Goal: Browse casually: Explore the website without a specific task or goal

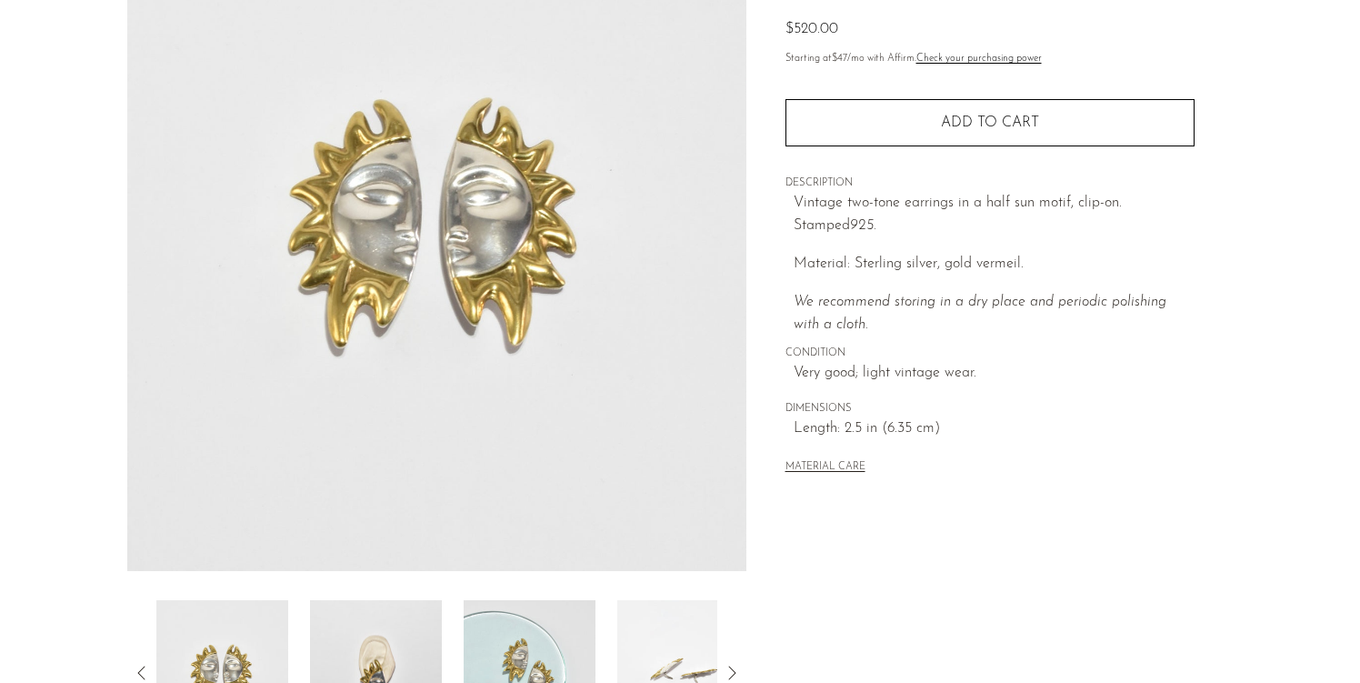
scroll to position [501, 0]
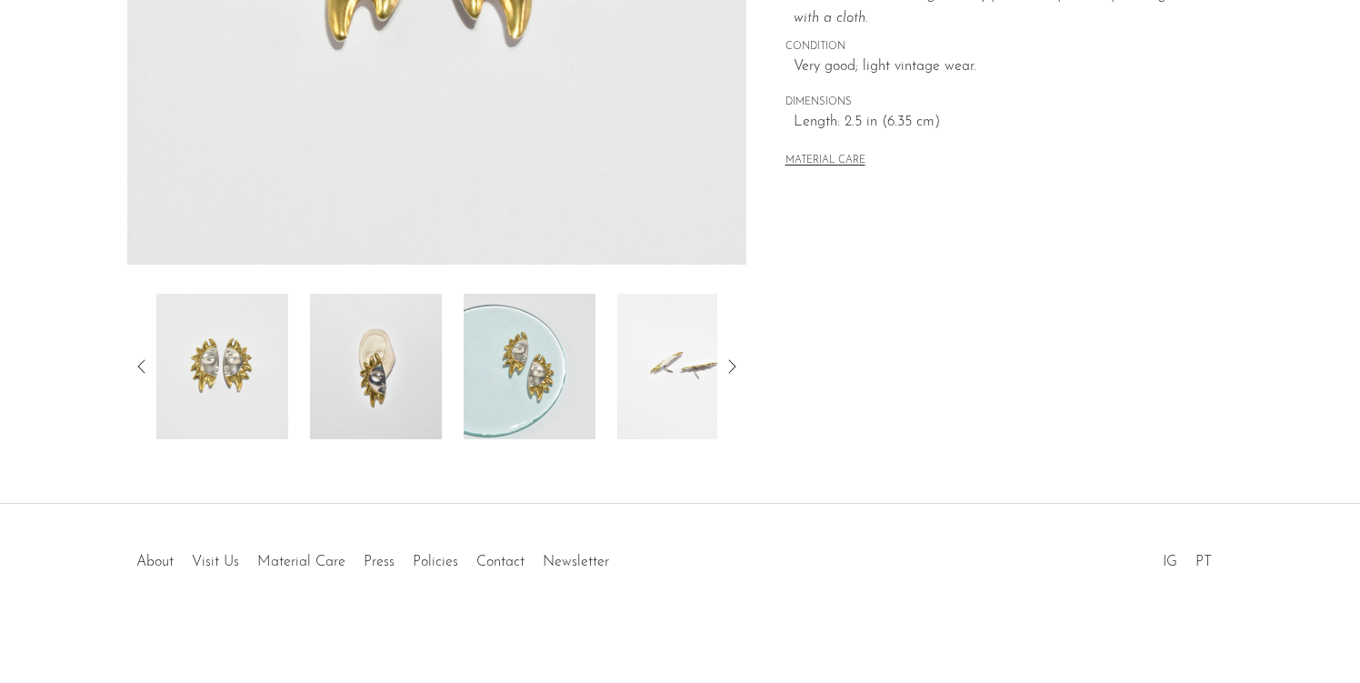
click at [388, 368] on img at bounding box center [376, 366] width 132 height 145
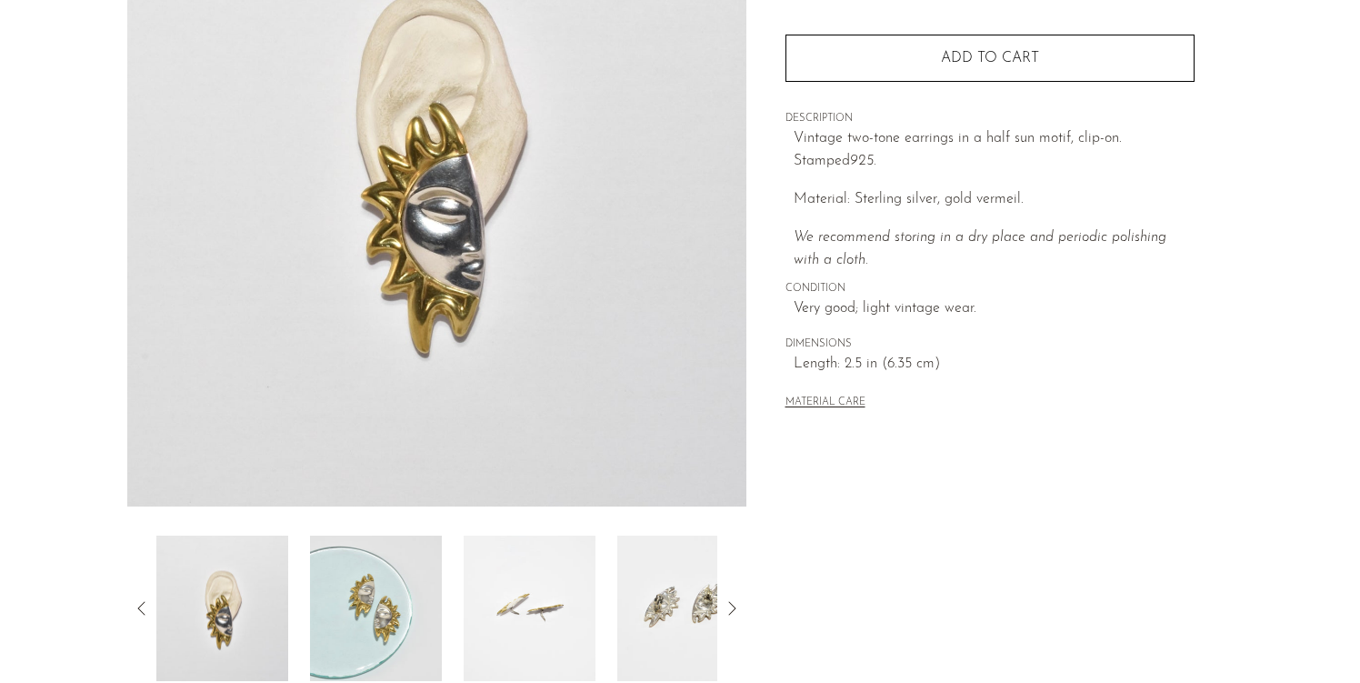
scroll to position [253, 0]
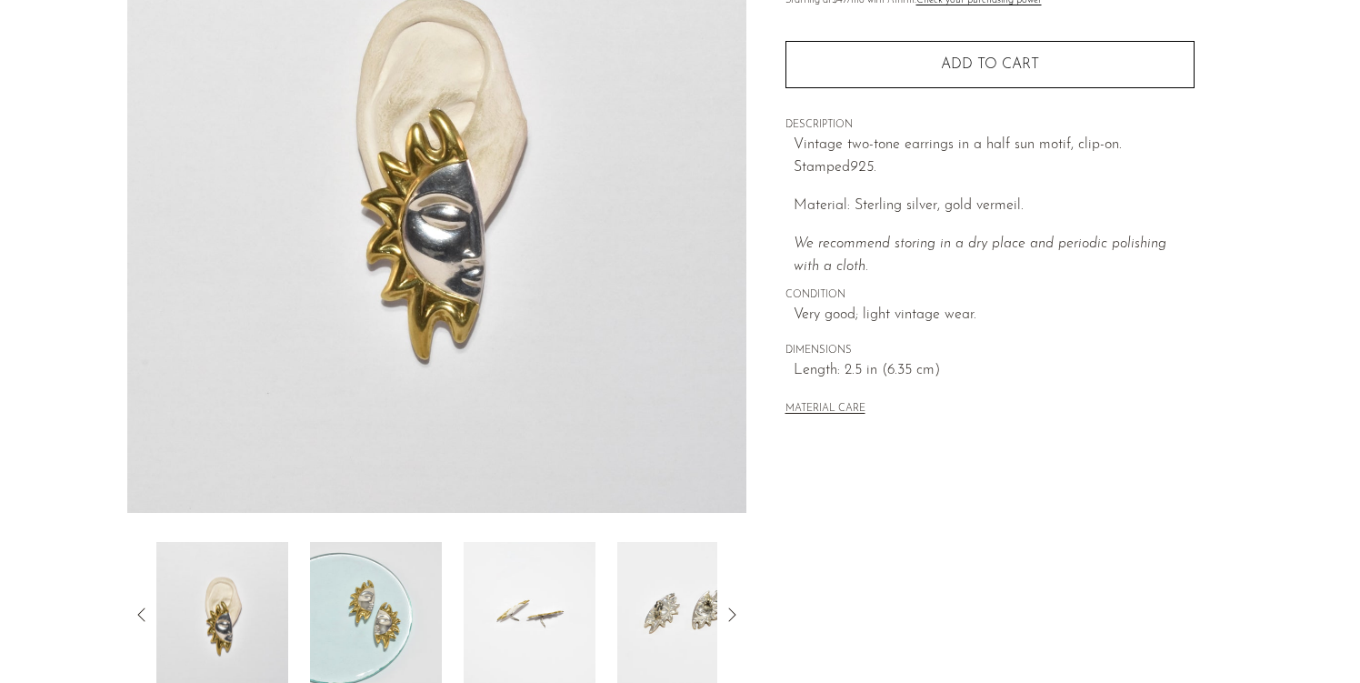
click at [511, 623] on img at bounding box center [530, 614] width 132 height 145
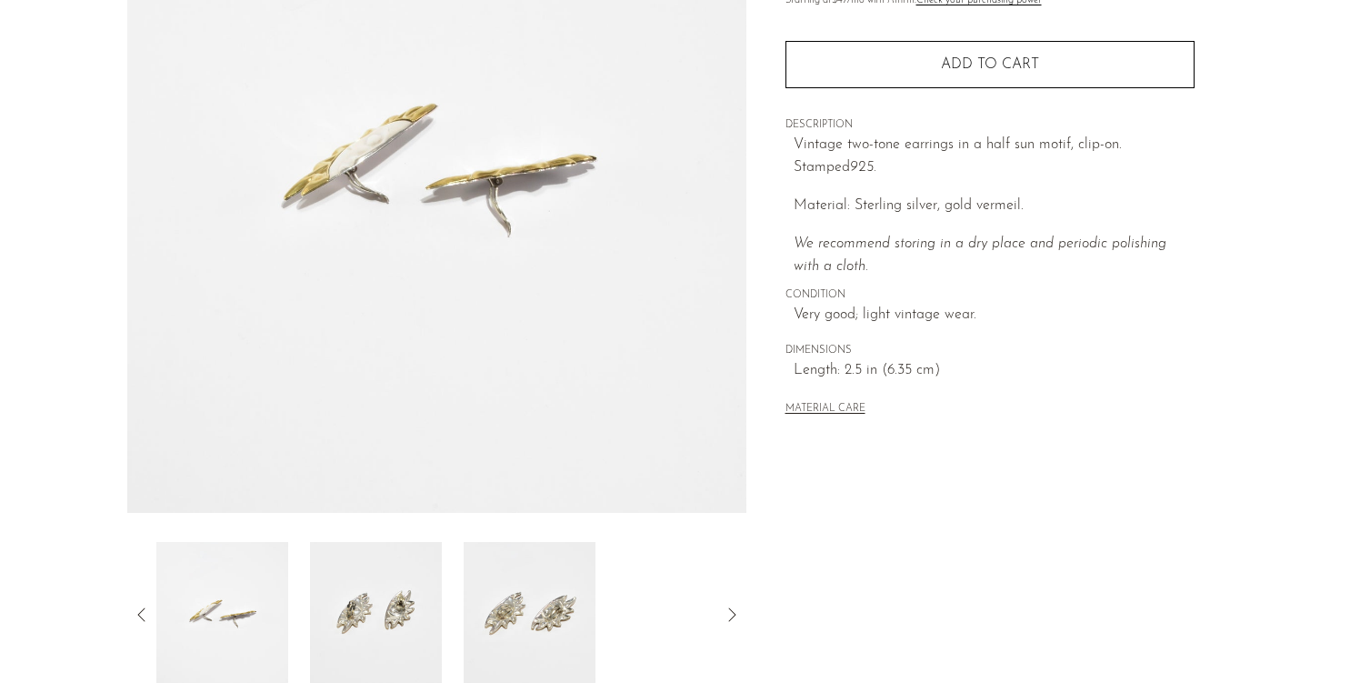
click at [558, 629] on img at bounding box center [530, 614] width 132 height 145
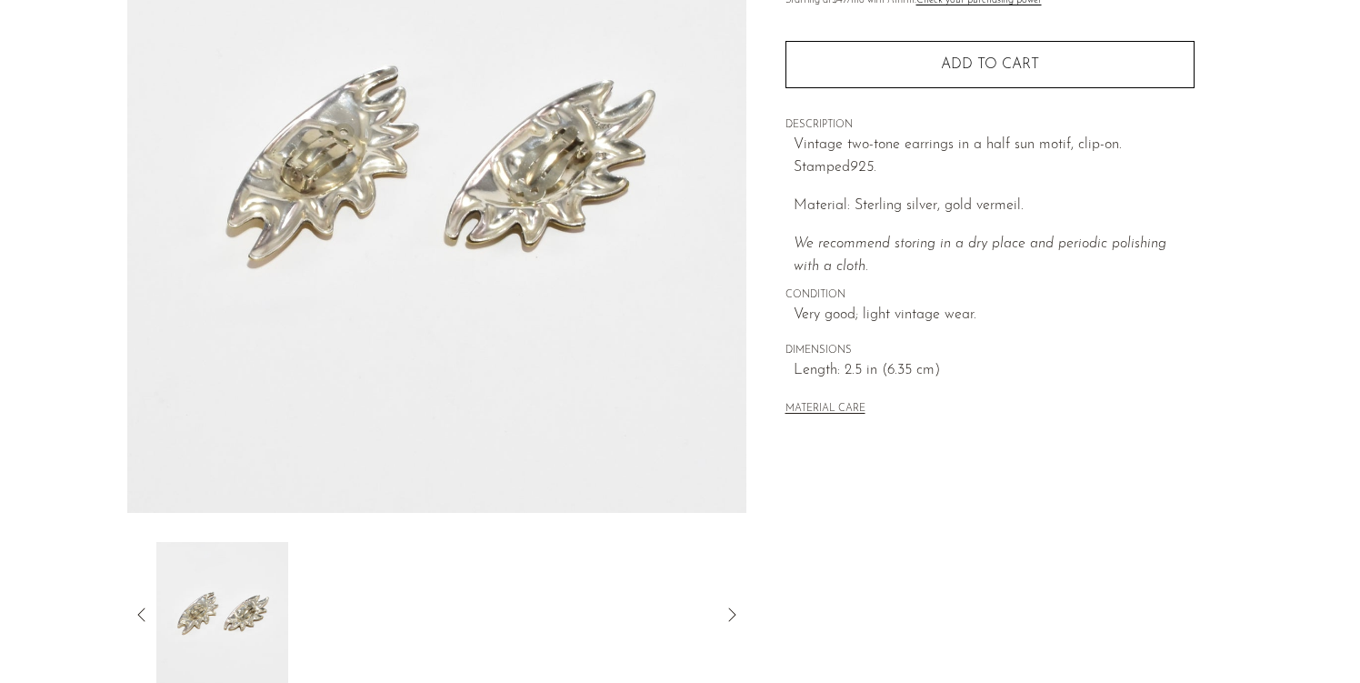
click at [147, 608] on icon at bounding box center [142, 614] width 22 height 22
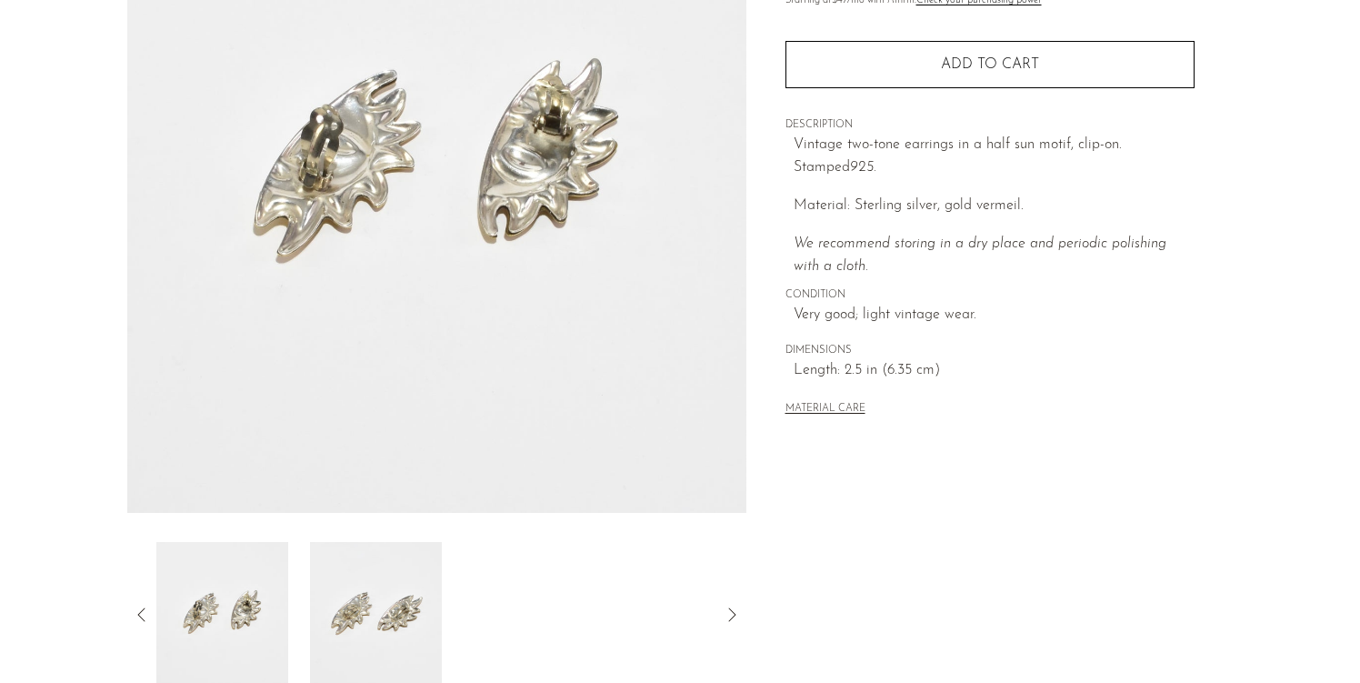
click at [147, 608] on icon at bounding box center [142, 614] width 22 height 22
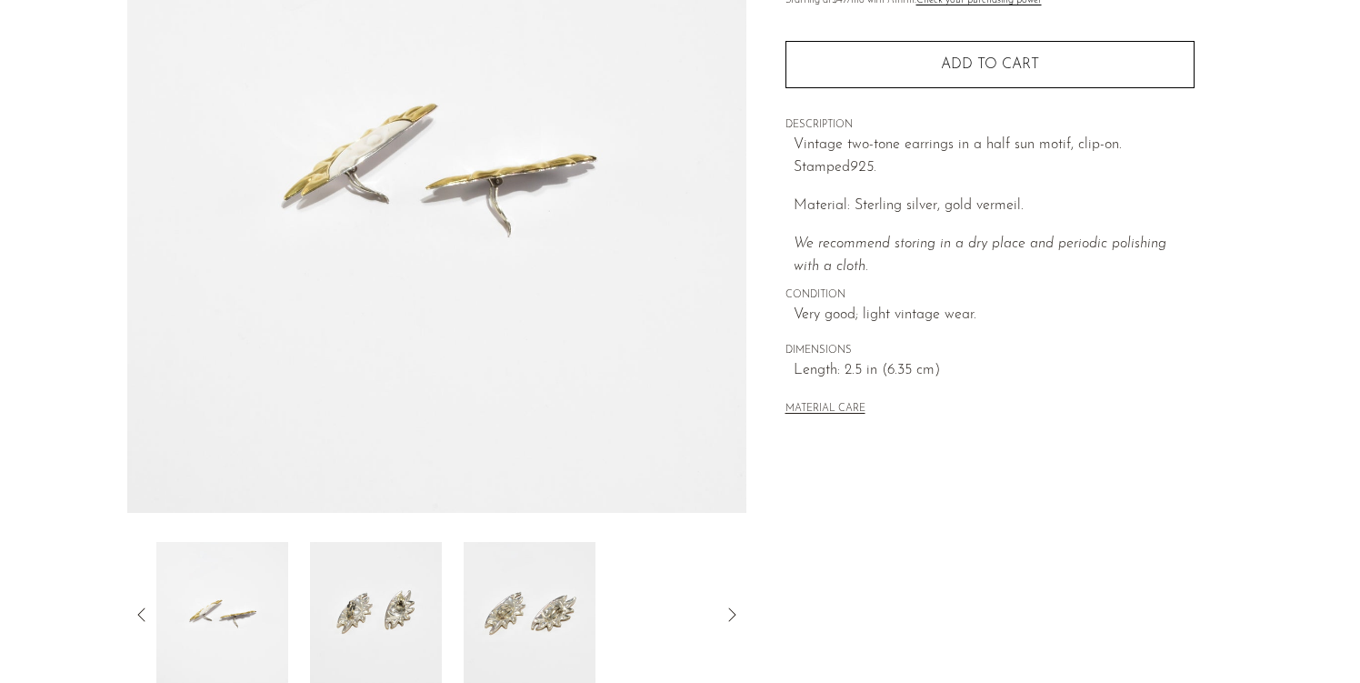
click at [147, 608] on icon at bounding box center [142, 614] width 22 height 22
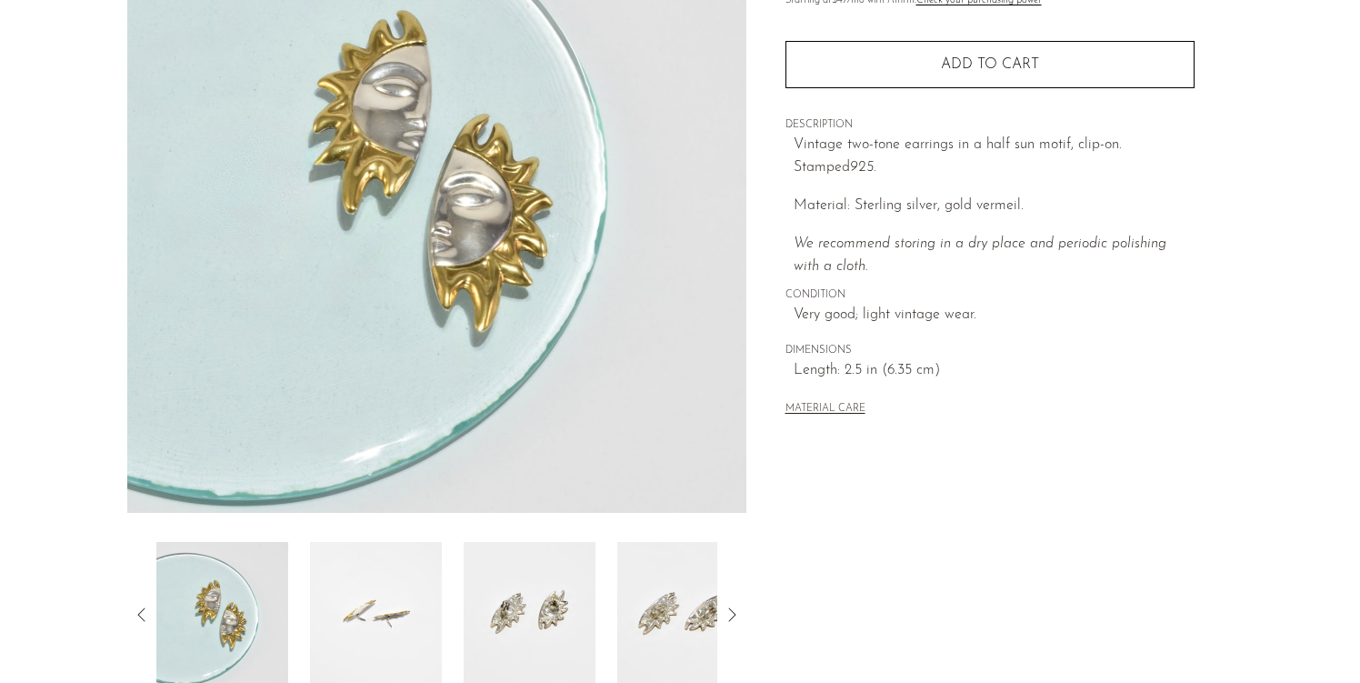
click at [147, 608] on icon at bounding box center [142, 614] width 22 height 22
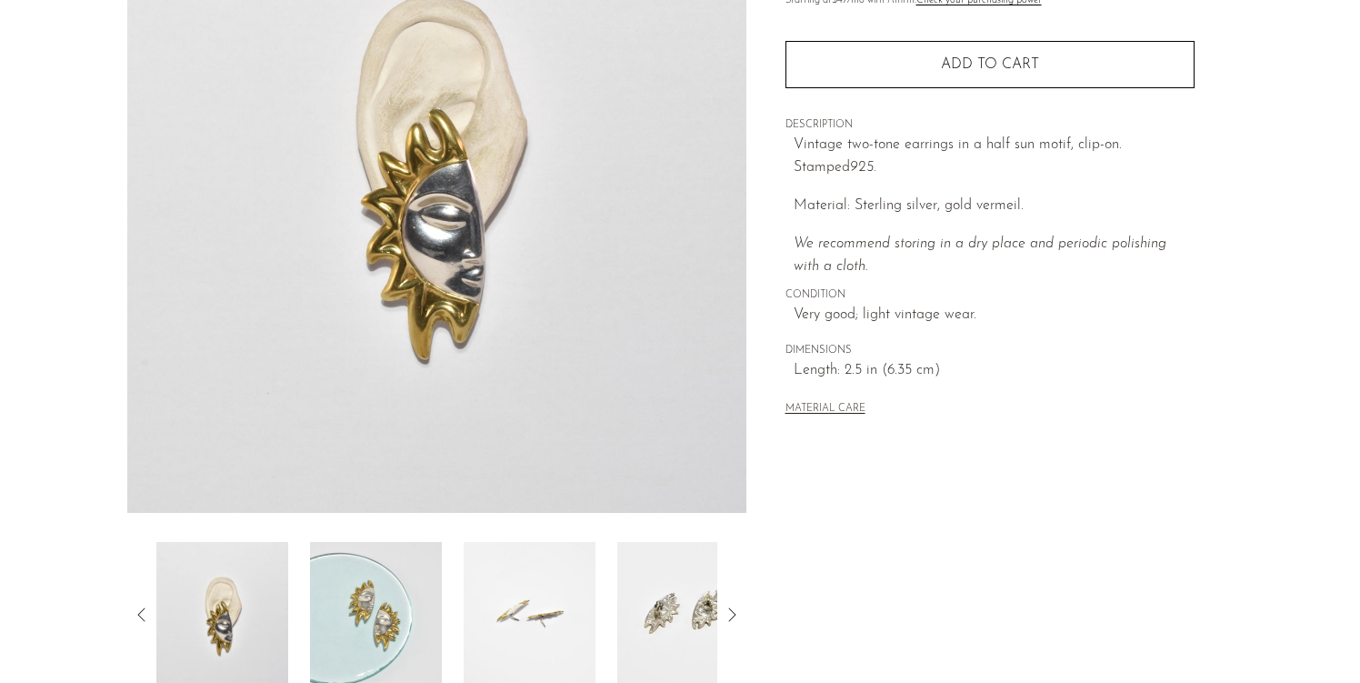
click at [147, 608] on icon at bounding box center [142, 614] width 22 height 22
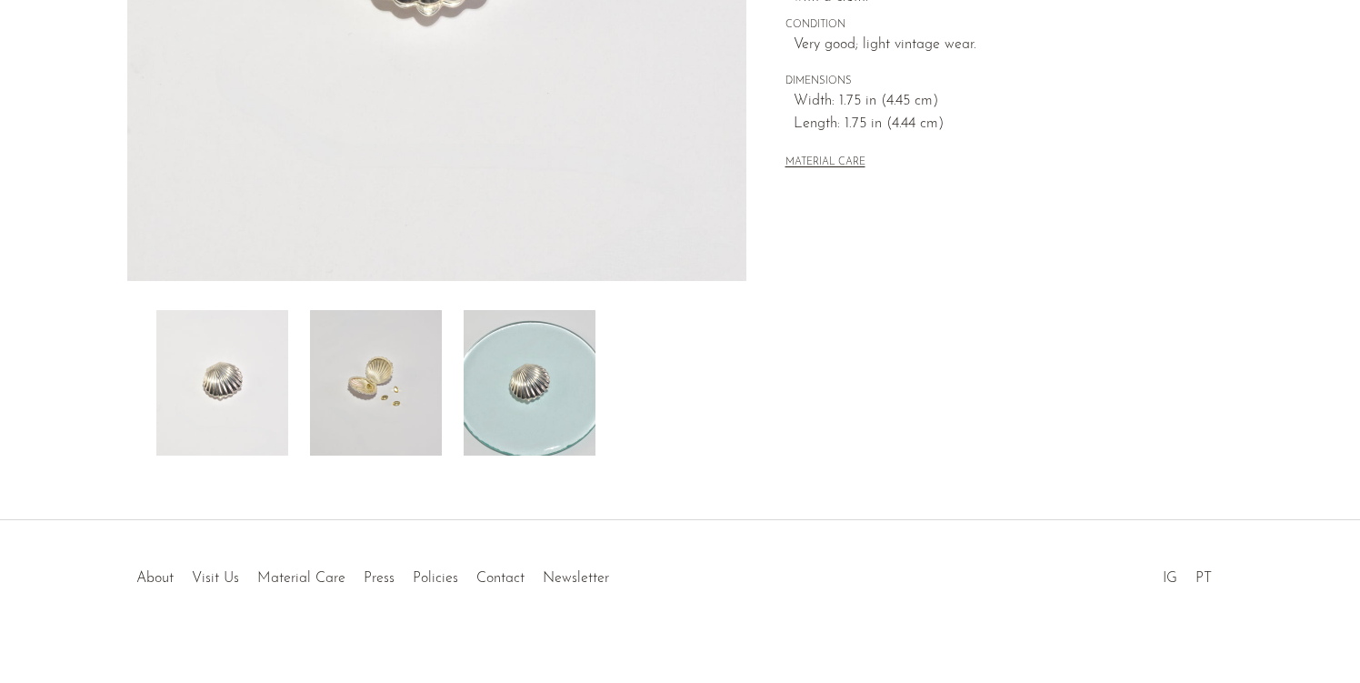
scroll to position [501, 0]
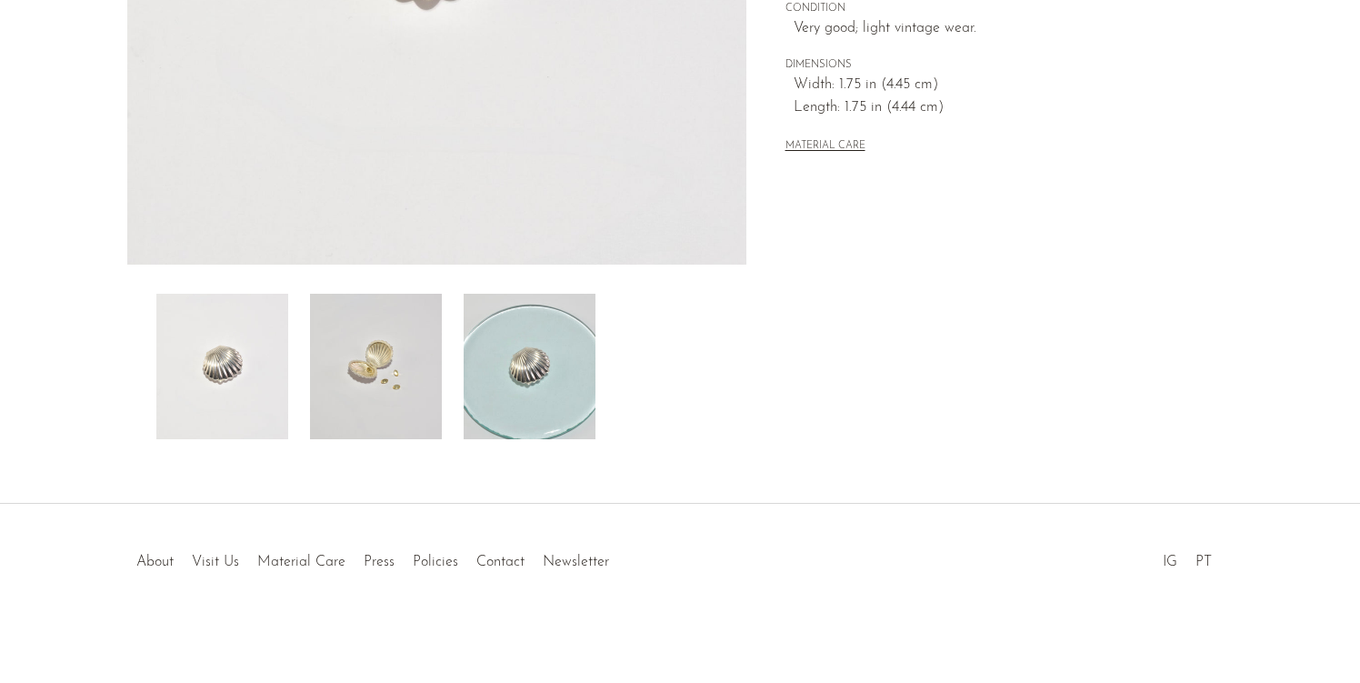
click at [377, 367] on img at bounding box center [376, 366] width 132 height 145
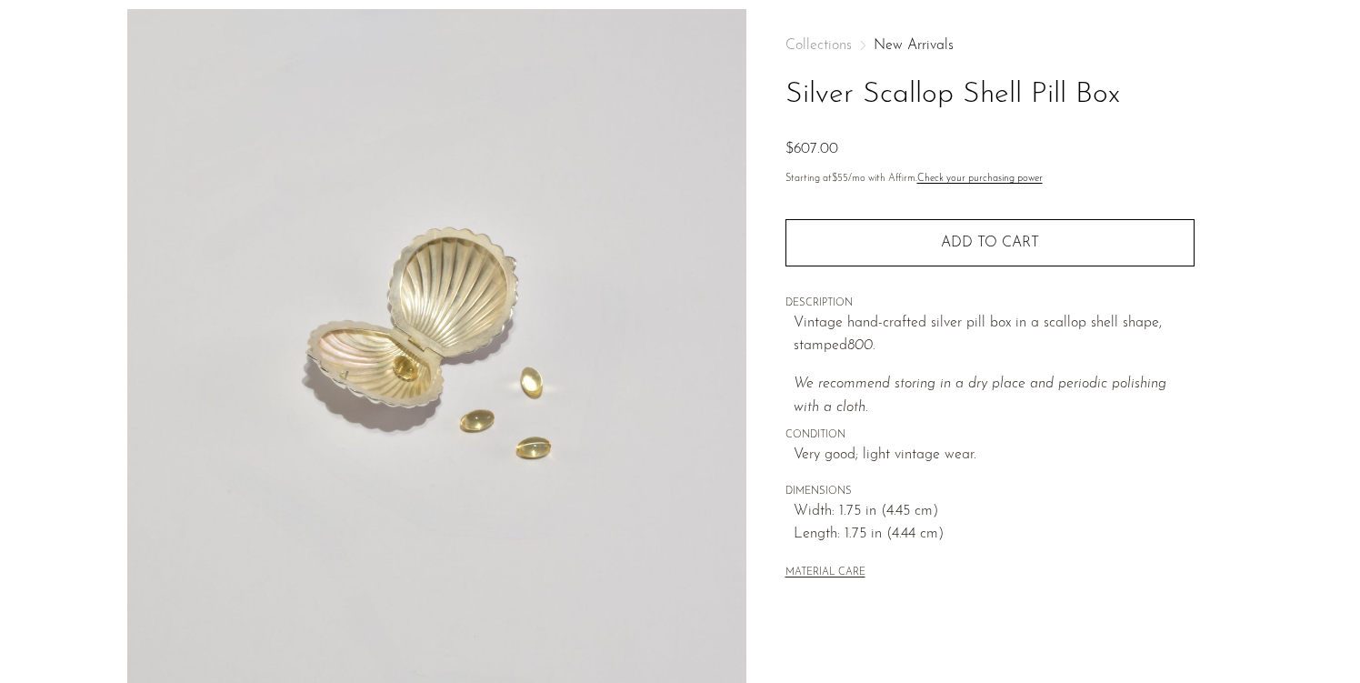
scroll to position [74, 0]
